Goal: Task Accomplishment & Management: Use online tool/utility

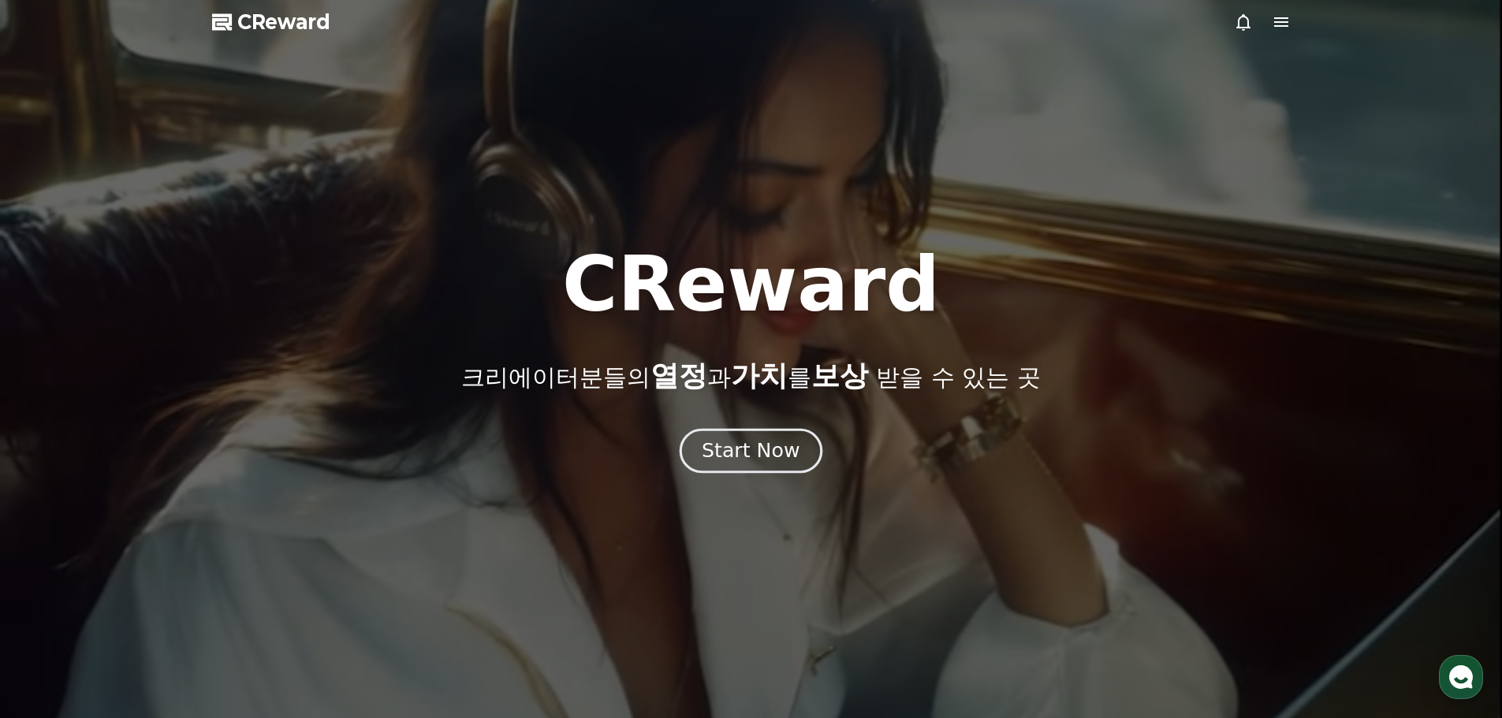
click at [763, 443] on div "Start Now" at bounding box center [751, 451] width 98 height 27
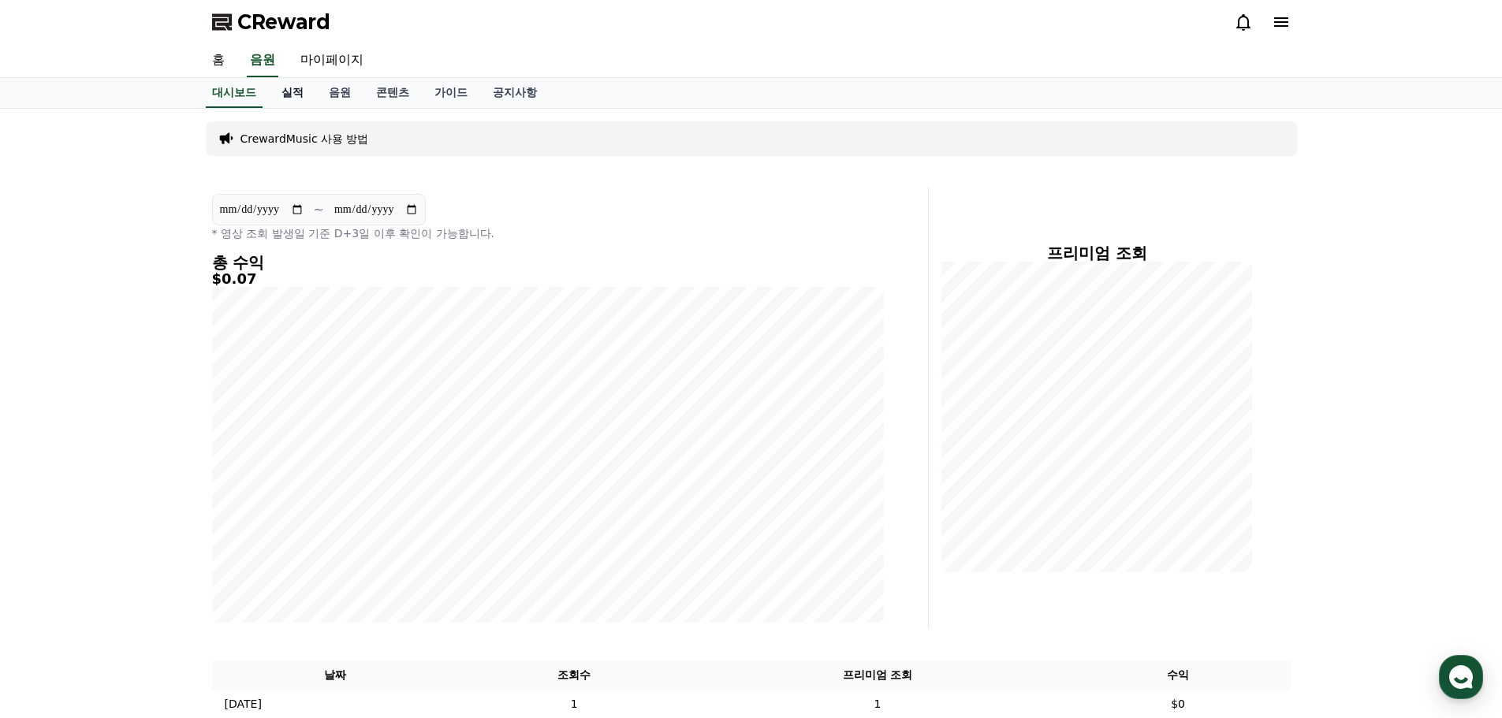
click at [297, 88] on link "실적" at bounding box center [292, 93] width 47 height 30
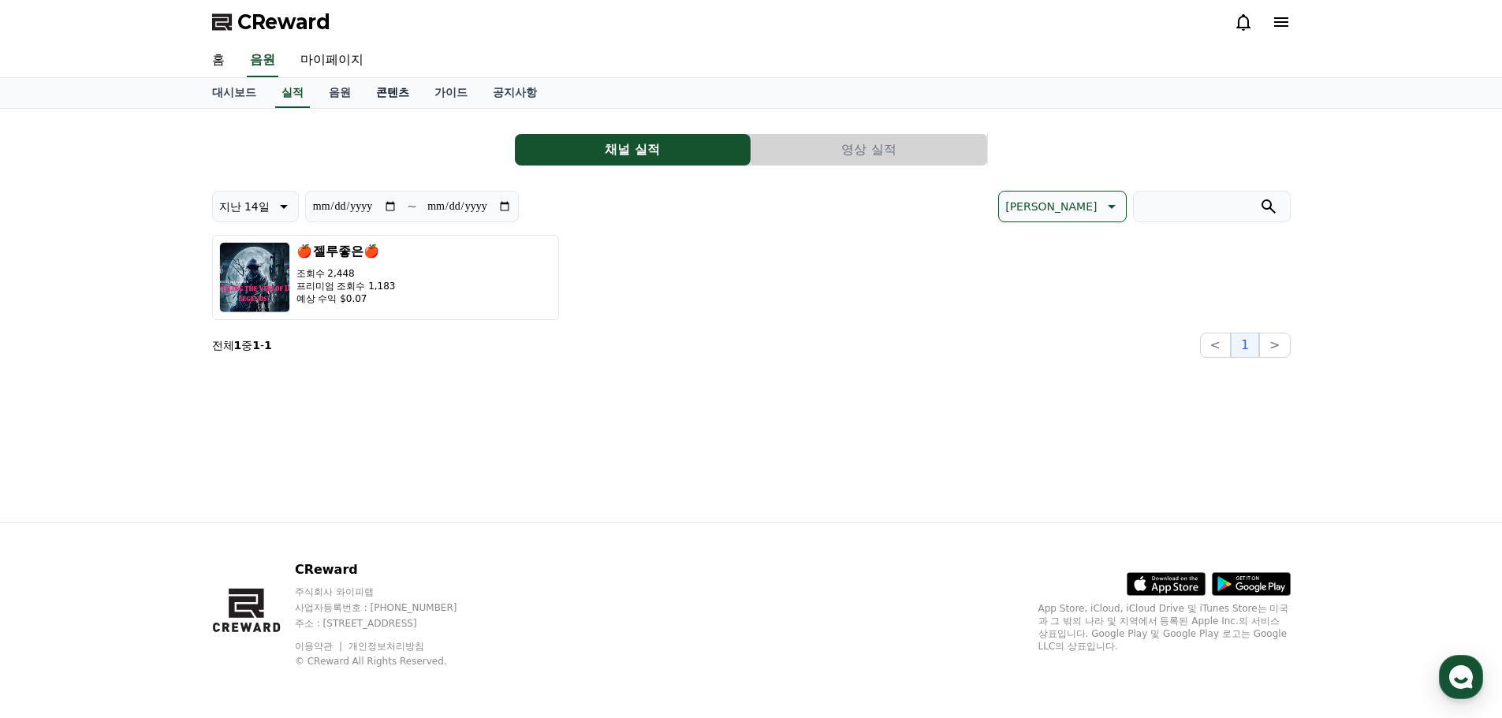
click at [405, 95] on link "콘텐츠" at bounding box center [393, 93] width 58 height 30
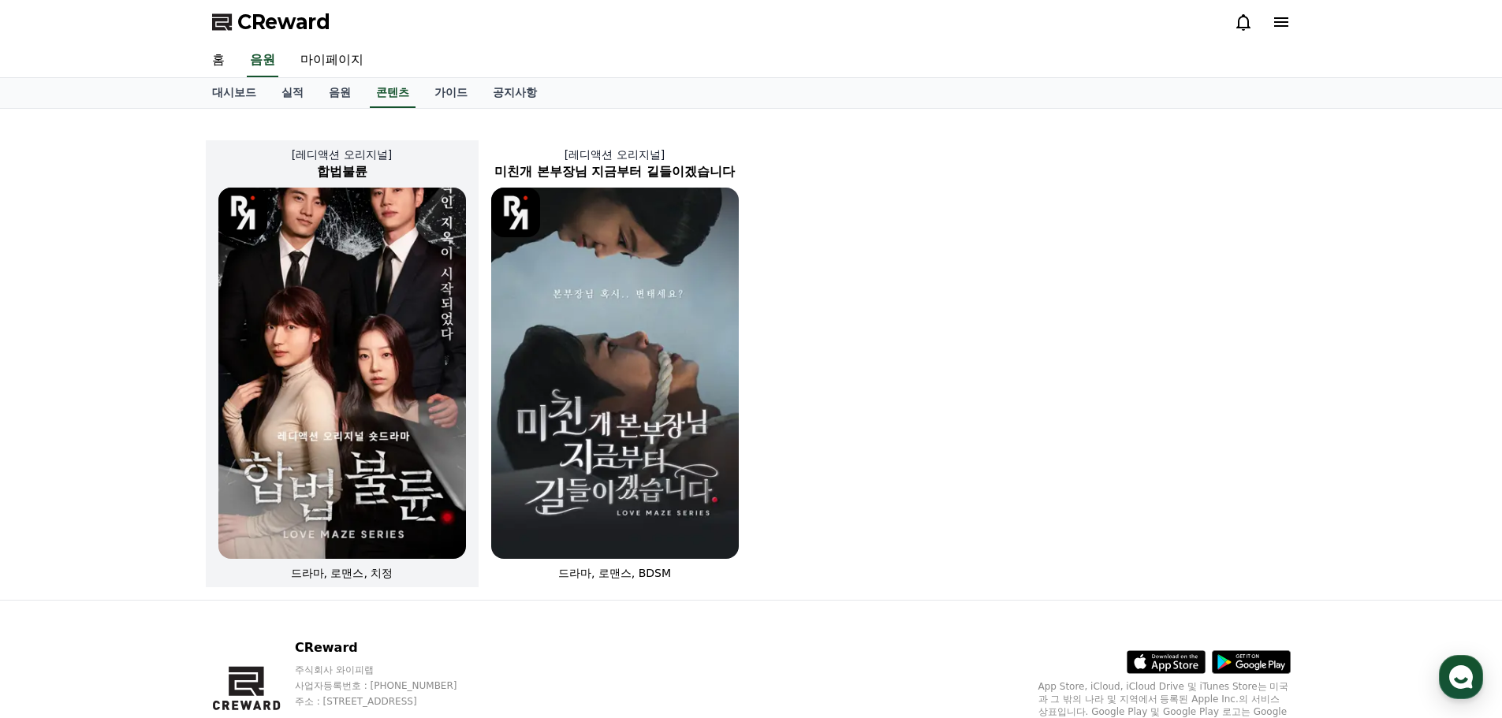
click at [373, 397] on img at bounding box center [342, 373] width 248 height 371
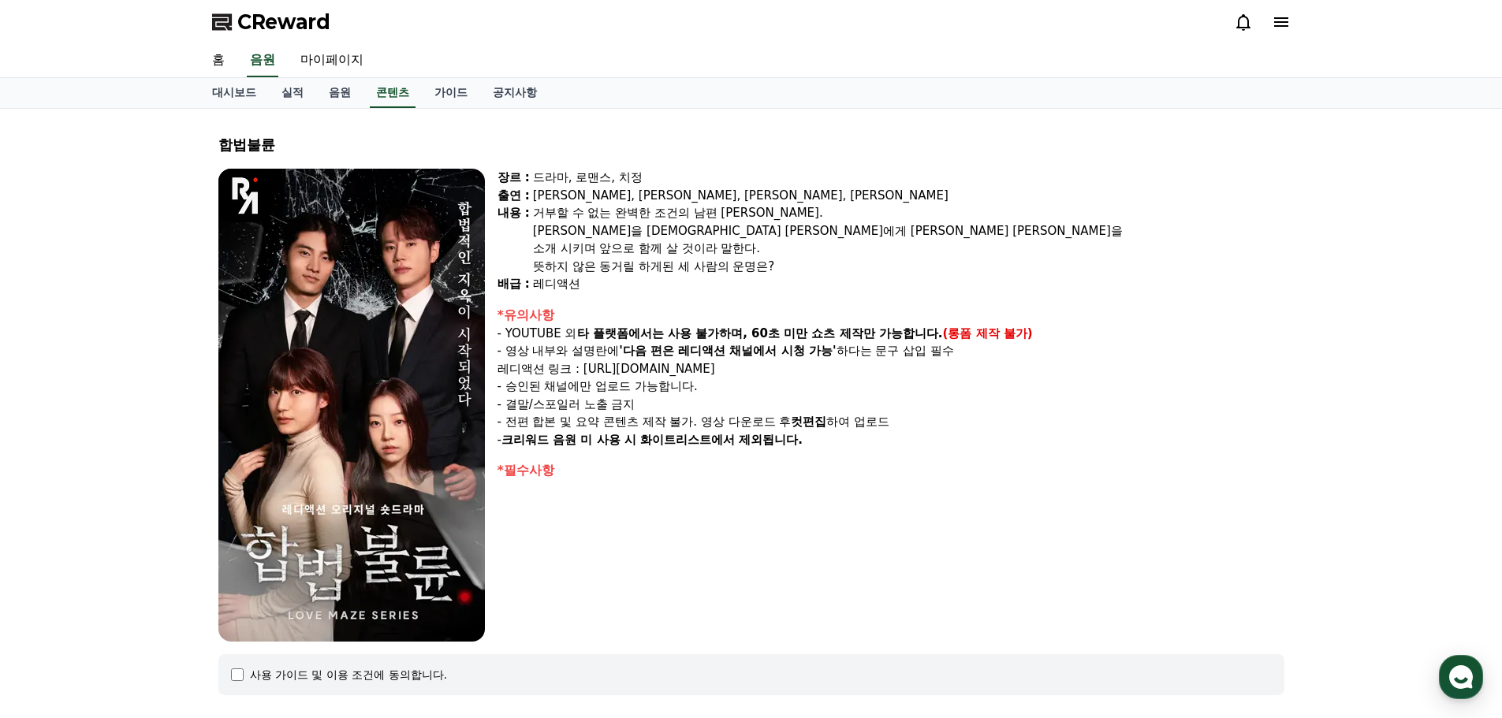
select select
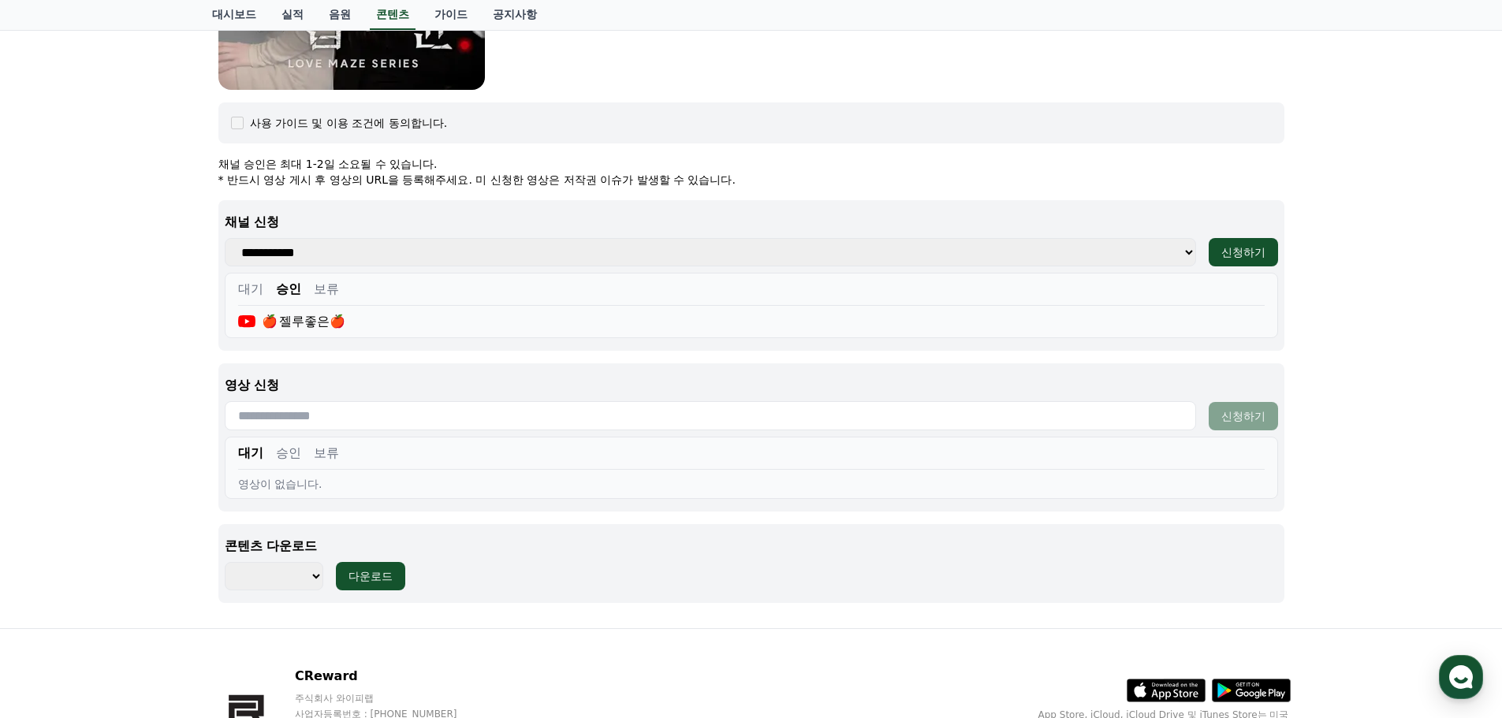
scroll to position [659, 0]
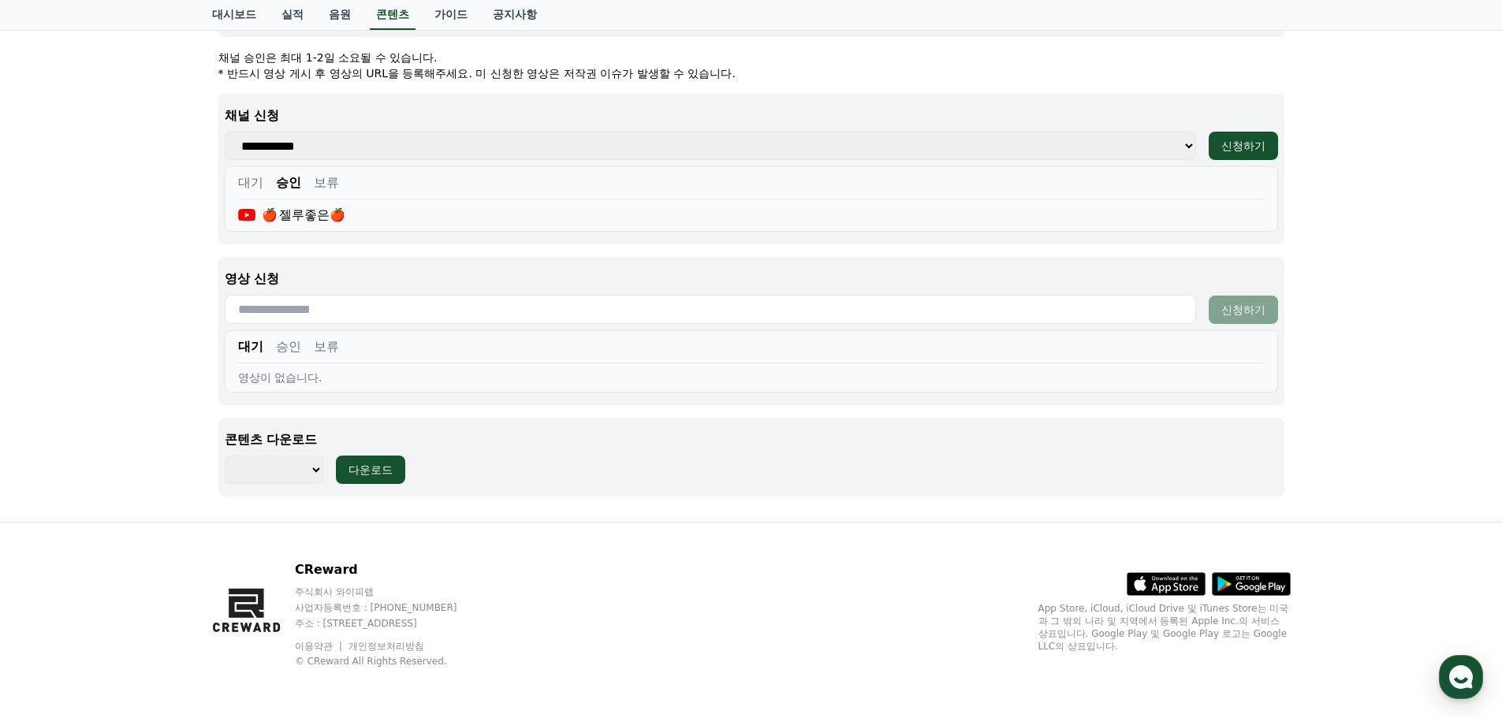
click at [315, 470] on select "******** ******** ******** ******** ******** ******** ******** ******** *******…" at bounding box center [274, 470] width 99 height 28
